Goal: Task Accomplishment & Management: Manage account settings

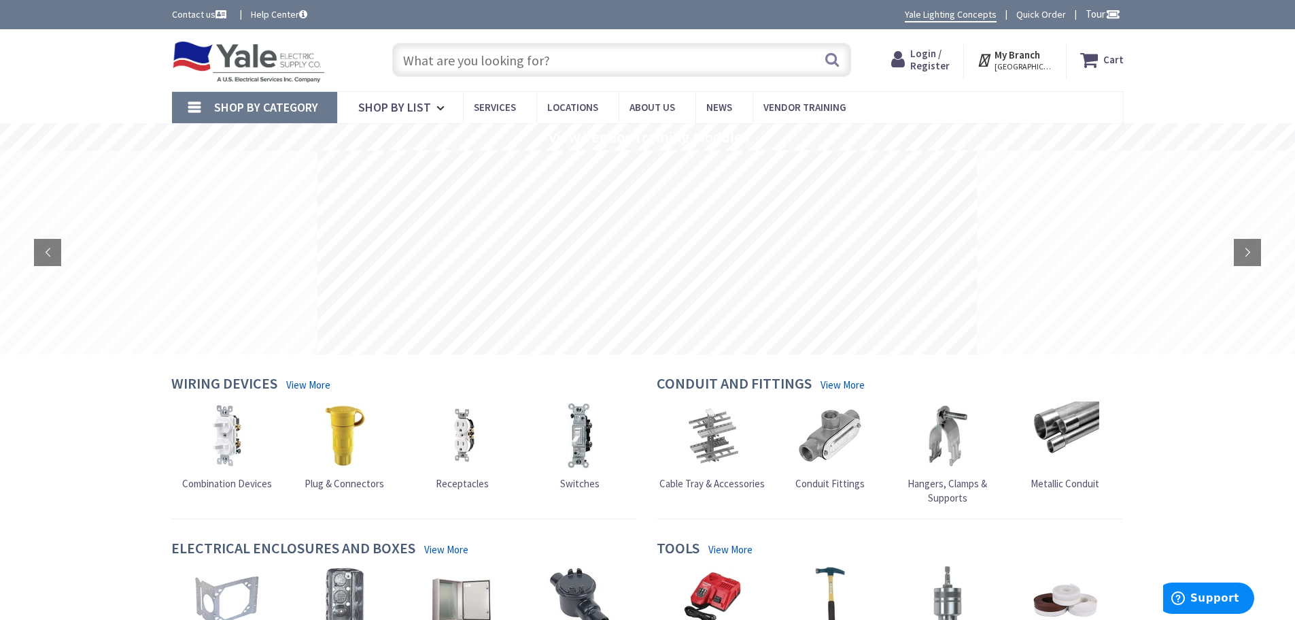
click at [995, 56] on icon at bounding box center [986, 60] width 18 height 24
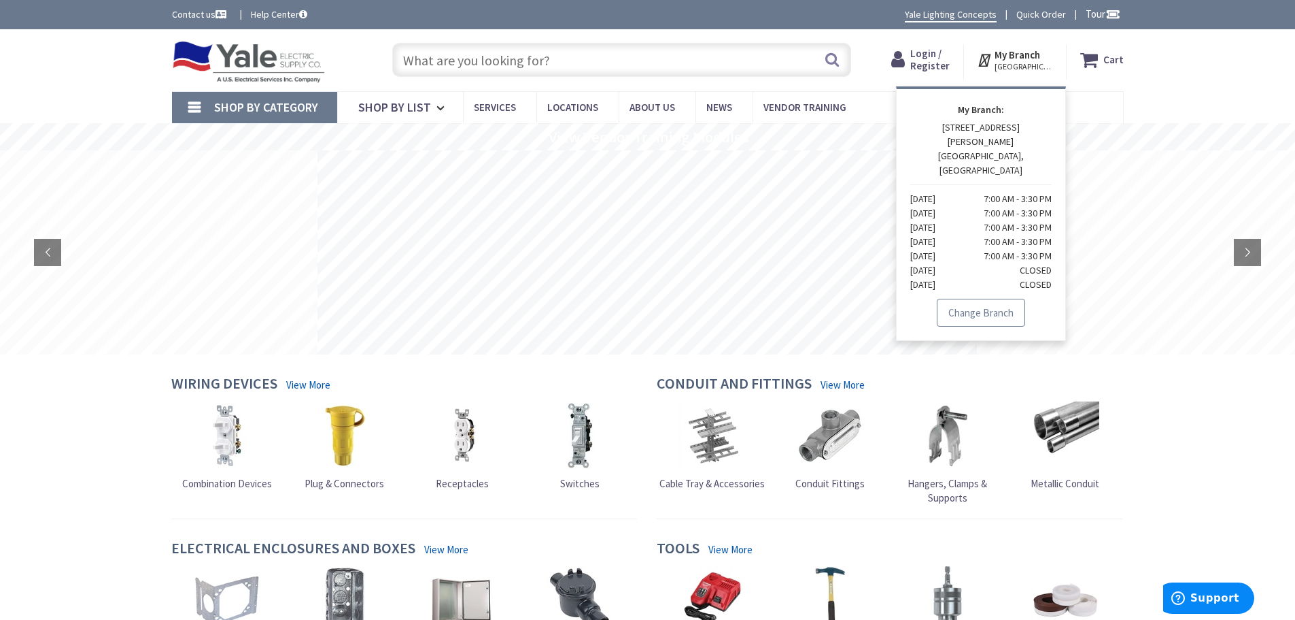
click at [984, 299] on link "Change Branch" at bounding box center [981, 313] width 88 height 29
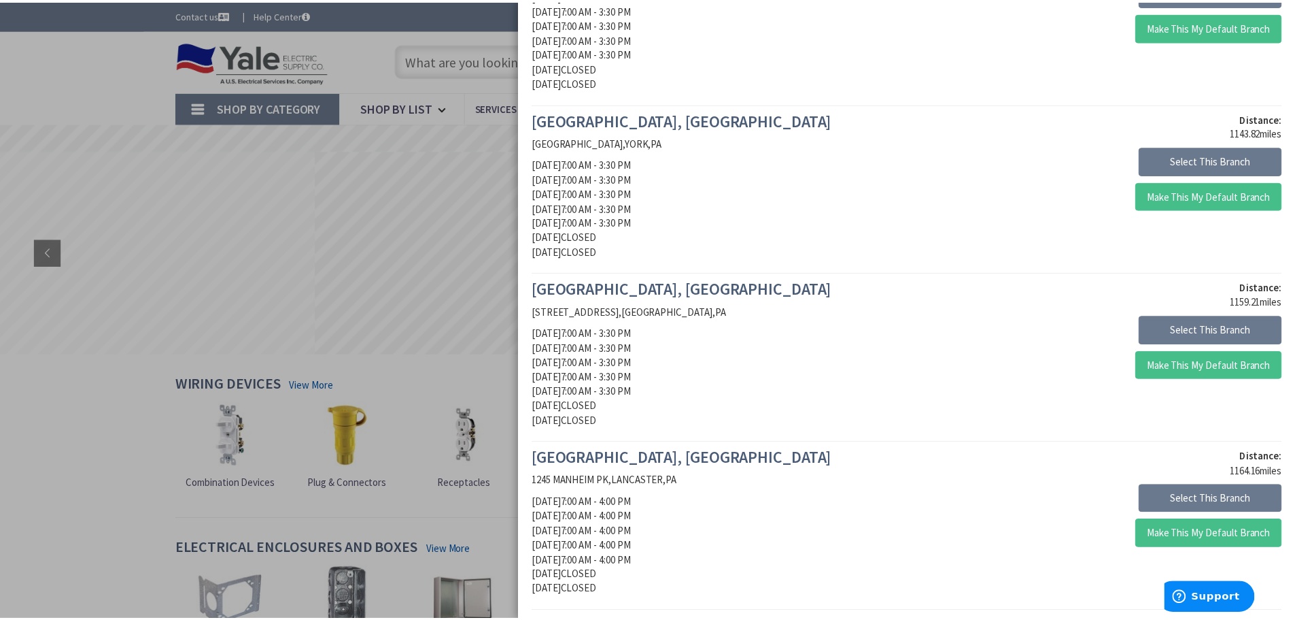
scroll to position [476, 0]
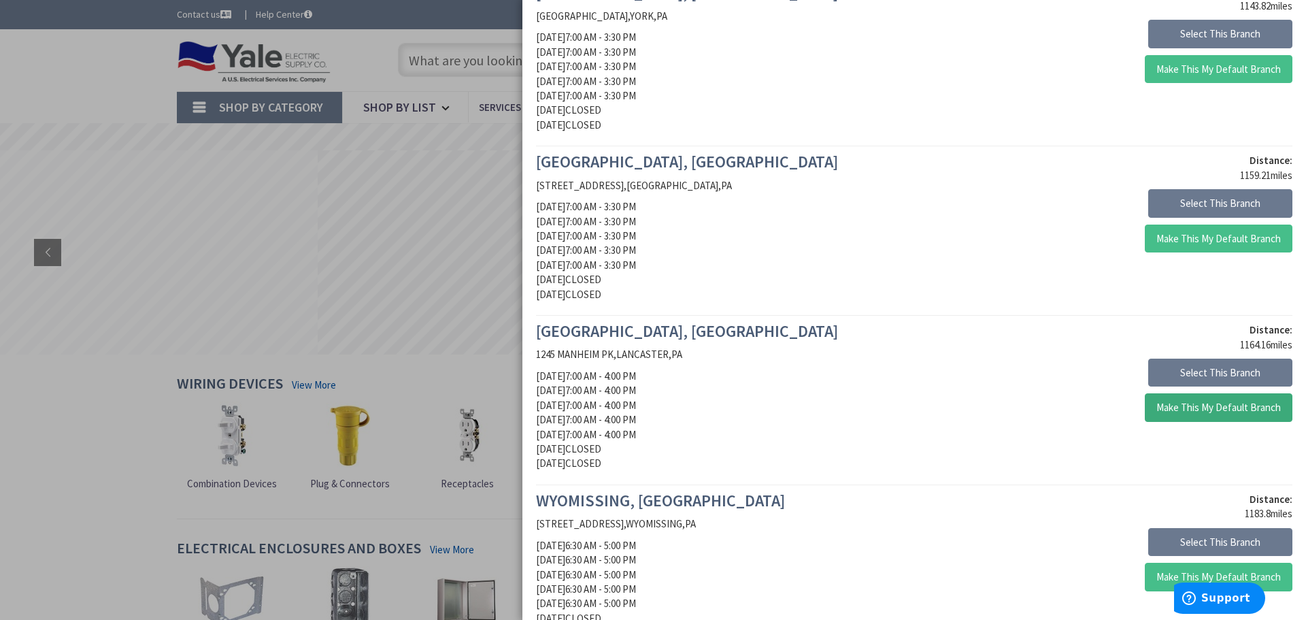
click at [1202, 408] on button "Make This My Default Branch" at bounding box center [1218, 407] width 148 height 29
